Goal: Find specific page/section: Find specific page/section

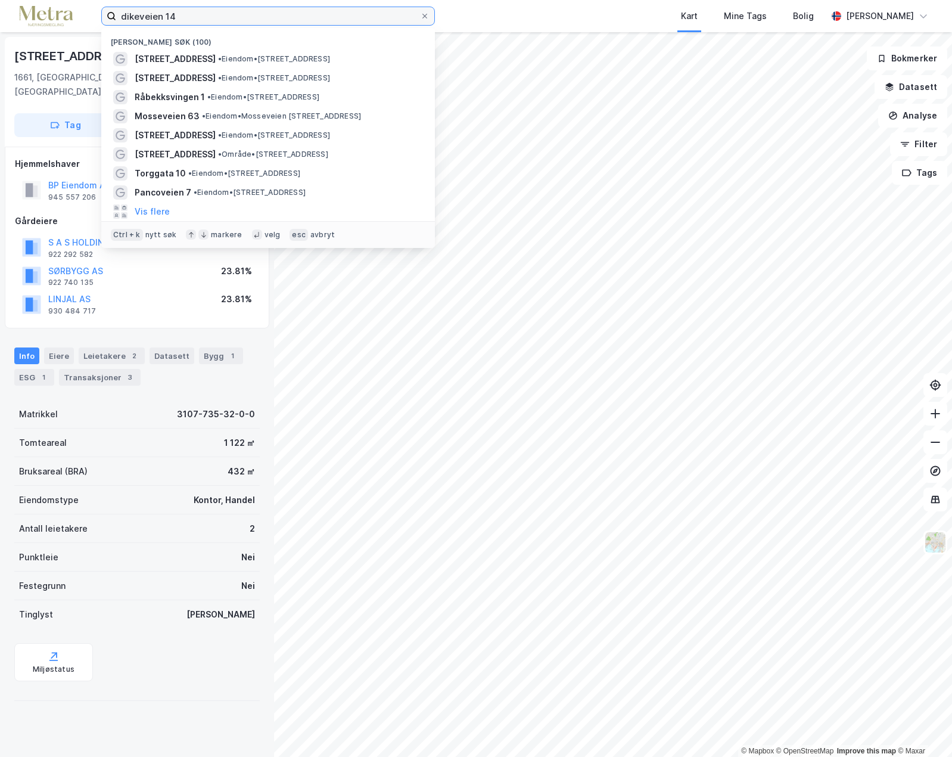
drag, startPoint x: 205, startPoint y: 17, endPoint x: 97, endPoint y: 18, distance: 107.8
click at [97, 18] on div "dikeveien 14 Nylige søk (100) Dikeveien 14 • Eiendom • [STREET_ADDRESS] • Eiend…" at bounding box center [476, 16] width 952 height 32
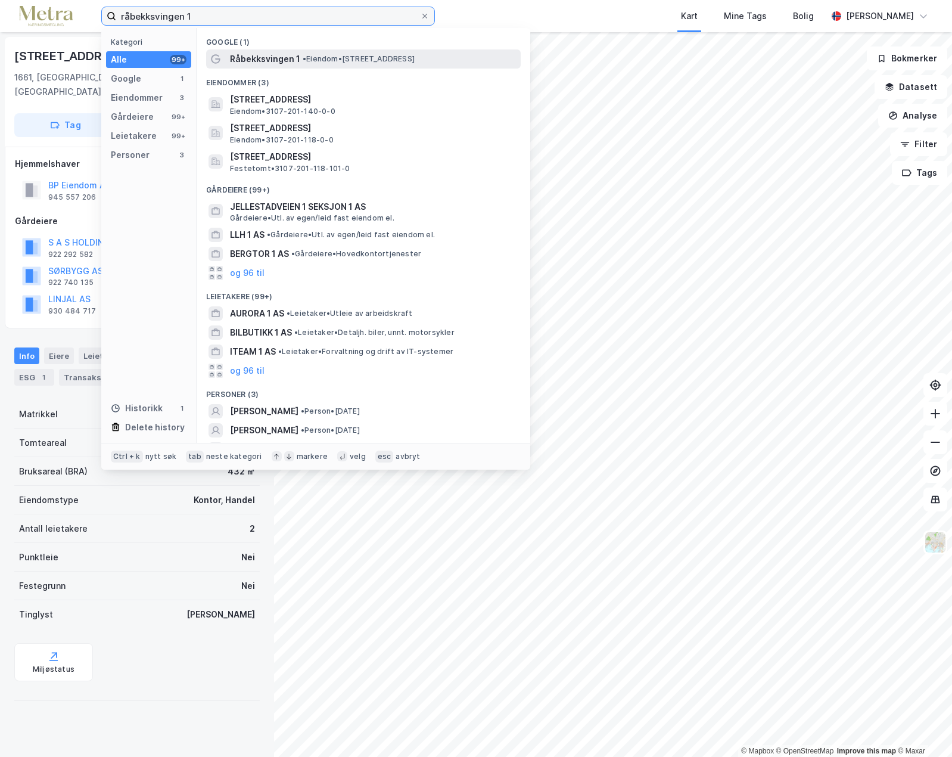
type input "råbekksvingen 1"
click at [263, 61] on span "Råbekksvingen 1" at bounding box center [265, 59] width 70 height 14
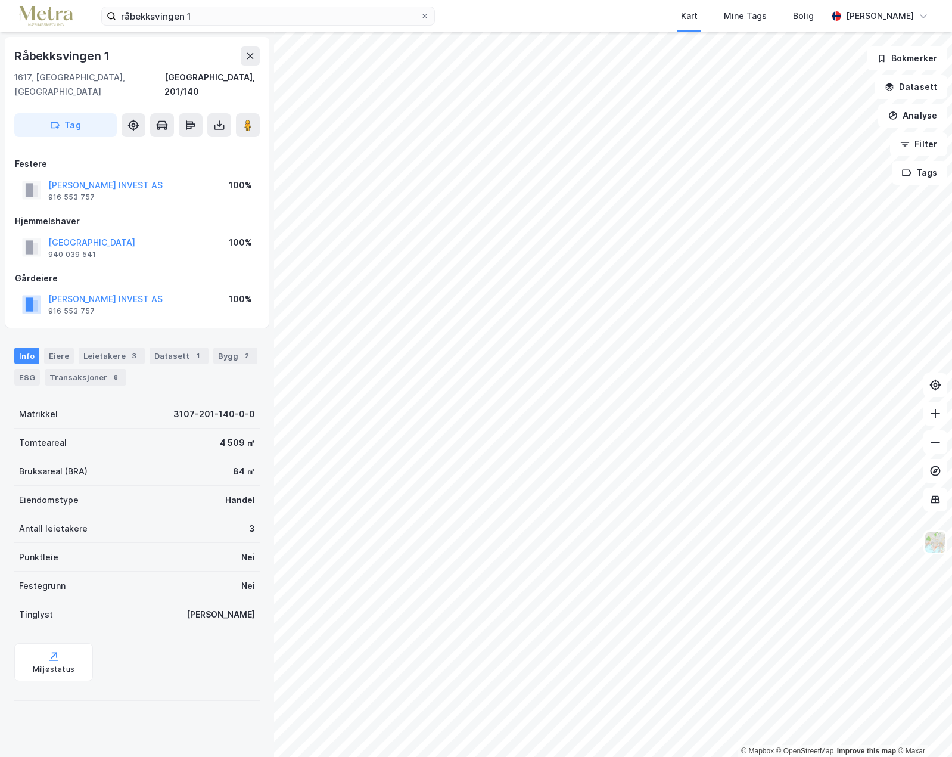
click at [545, 17] on div "Kart Mine Tags Bolig" at bounding box center [659, 16] width 335 height 32
